Goal: Task Accomplishment & Management: Use online tool/utility

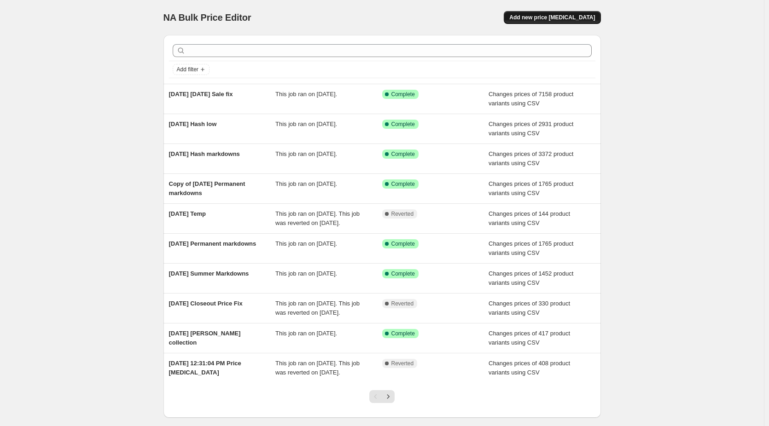
click at [543, 13] on button "Add new price [MEDICAL_DATA]" at bounding box center [552, 17] width 97 height 13
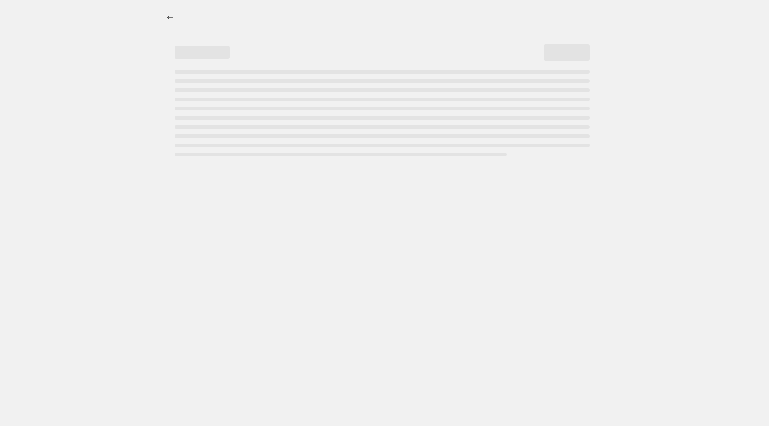
select select "percentage"
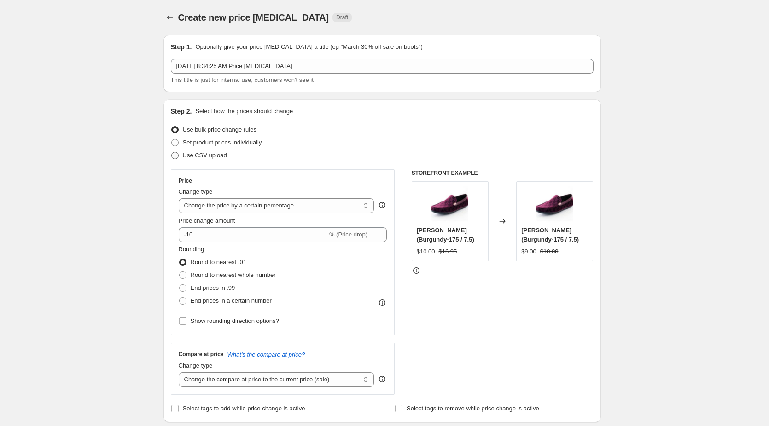
click at [205, 155] on span "Use CSV upload" at bounding box center [205, 155] width 44 height 7
click at [172, 152] on input "Use CSV upload" at bounding box center [171, 152] width 0 height 0
radio input "true"
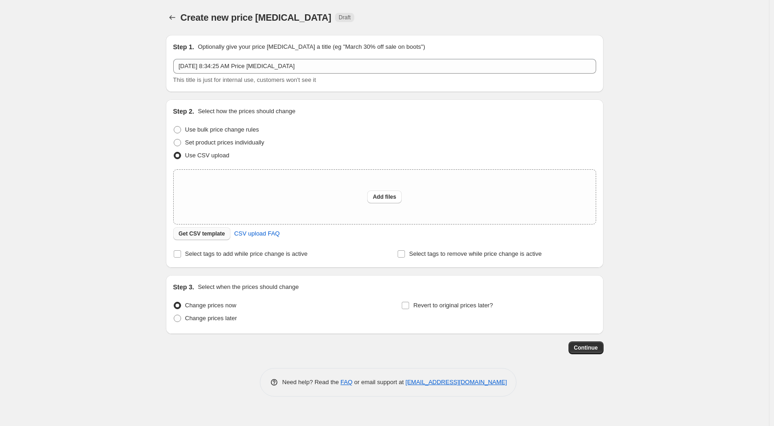
click at [216, 231] on span "Get CSV template" at bounding box center [202, 233] width 47 height 7
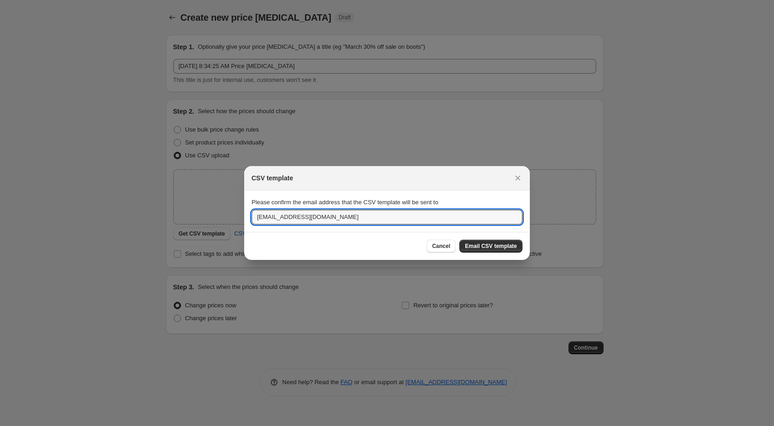
drag, startPoint x: 285, startPoint y: 215, endPoint x: 222, endPoint y: 210, distance: 63.7
click at [222, 426] on div "CSV template Please confirm the email address that the CSV template will be sen…" at bounding box center [387, 426] width 774 height 0
type input "vanessa@justmenshoes.com"
click at [484, 249] on span "Email CSV template" at bounding box center [491, 246] width 52 height 7
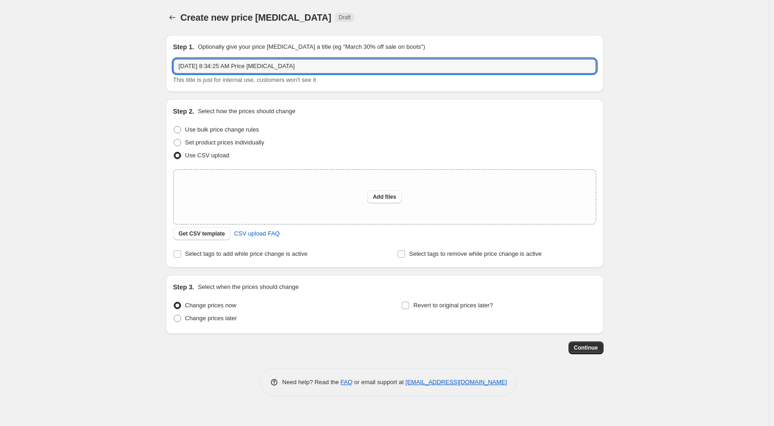
drag, startPoint x: 212, startPoint y: 67, endPoint x: 430, endPoint y: 74, distance: 217.9
click at [430, 74] on div "Sep 2, 2025, 8:34:25 AM Price change job This title is just for internal use, c…" at bounding box center [384, 72] width 423 height 26
type input "Sep 2, 2025 Private Collection"
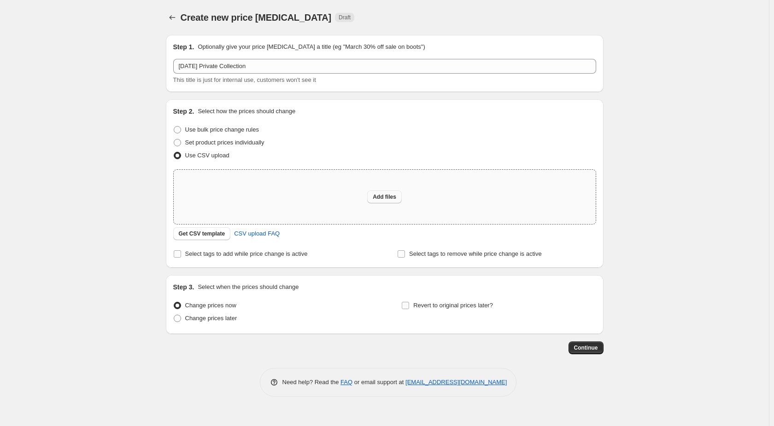
click at [374, 196] on span "Add files" at bounding box center [384, 196] width 23 height 7
type input "C:\fakepath\private collection if.csv"
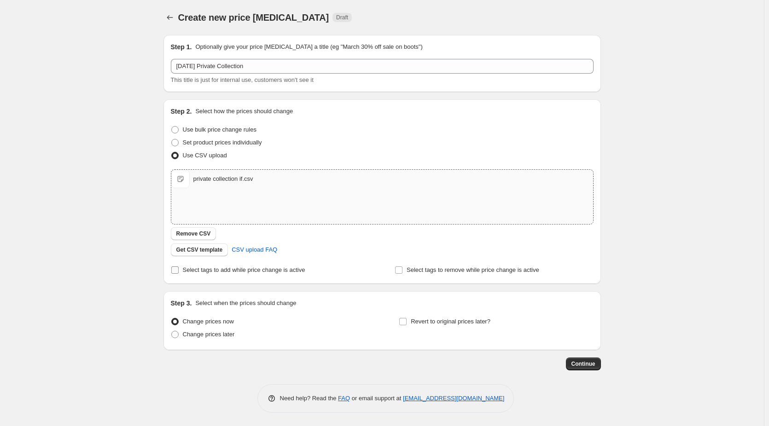
click at [187, 269] on span "Select tags to add while price change is active" at bounding box center [244, 270] width 123 height 7
click at [179, 269] on input "Select tags to add while price change is active" at bounding box center [174, 270] width 7 height 7
checkbox input "true"
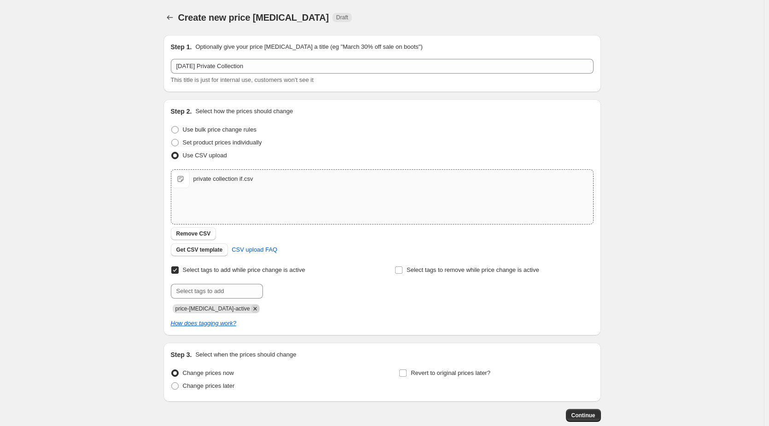
click at [251, 309] on icon "Remove price-change-job-active" at bounding box center [255, 309] width 8 height 8
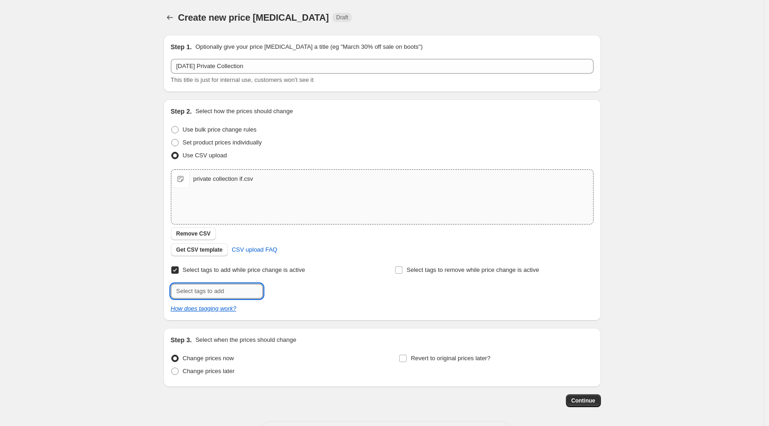
click at [231, 290] on input "text" at bounding box center [217, 291] width 92 height 15
type input "private"
click at [286, 288] on span "private" at bounding box center [292, 290] width 18 height 6
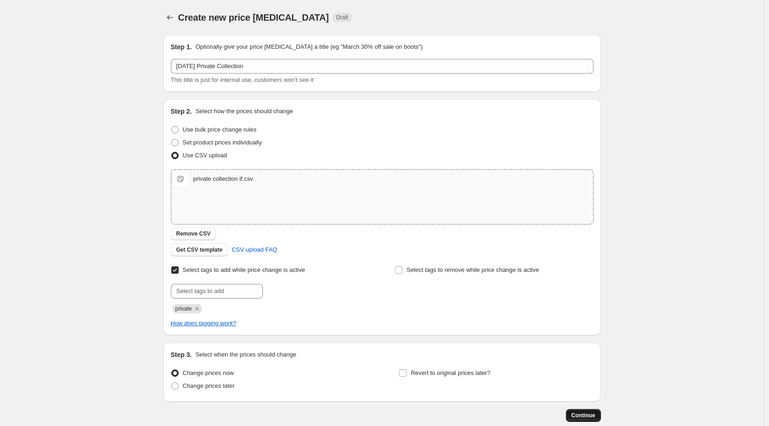
click at [587, 415] on span "Continue" at bounding box center [584, 415] width 24 height 7
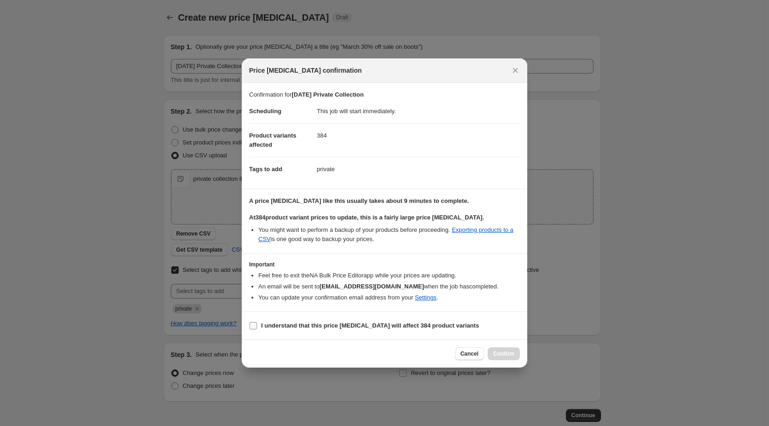
click at [276, 325] on b "I understand that this price change job will affect 384 product variants" at bounding box center [370, 325] width 218 height 7
click at [257, 325] on input "I understand that this price change job will affect 384 product variants" at bounding box center [253, 325] width 7 height 7
checkbox input "true"
click at [515, 358] on button "Confirm" at bounding box center [504, 354] width 32 height 13
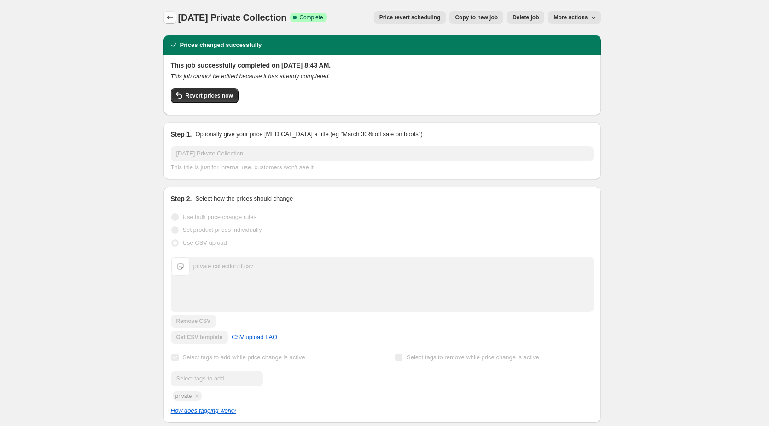
click at [172, 18] on icon "Price change jobs" at bounding box center [169, 17] width 9 height 9
